Goal: Find contact information: Find contact information

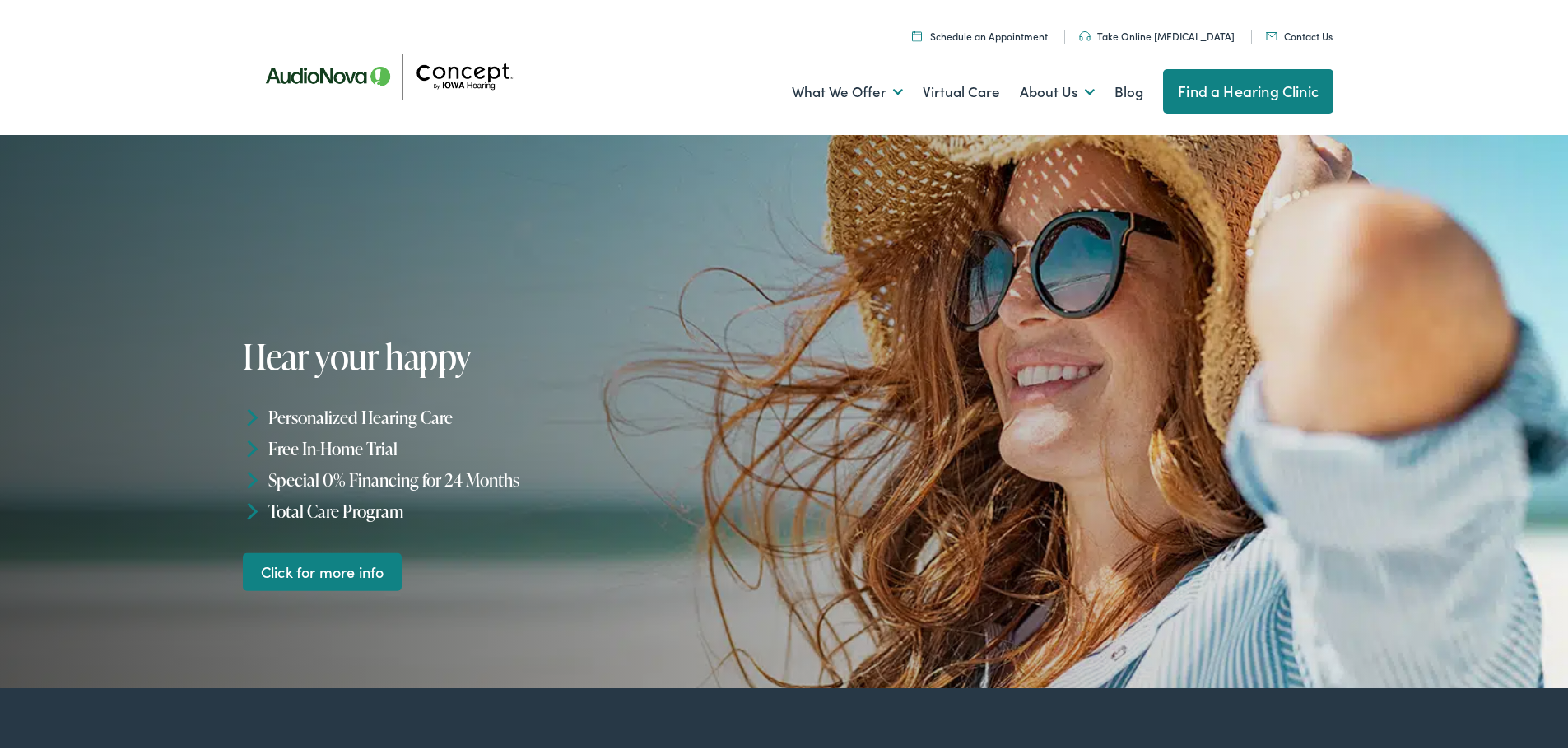
click at [1279, 34] on link "Contact Us" at bounding box center [1298, 32] width 67 height 14
